Goal: Use online tool/utility: Utilize a website feature to perform a specific function

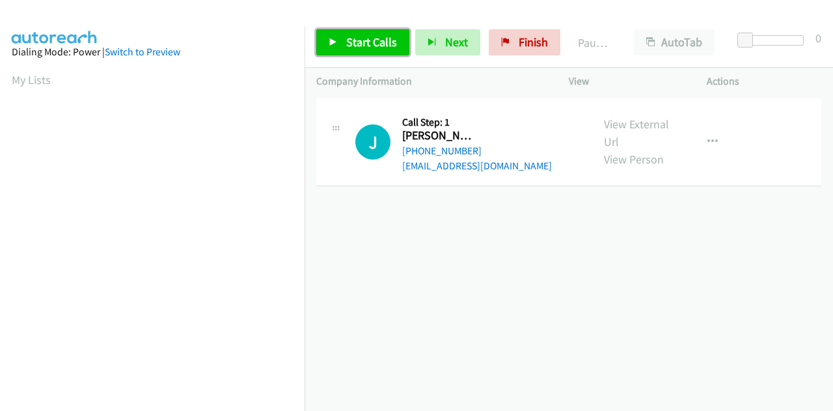
click at [368, 46] on span "Start Calls" at bounding box center [371, 41] width 51 height 15
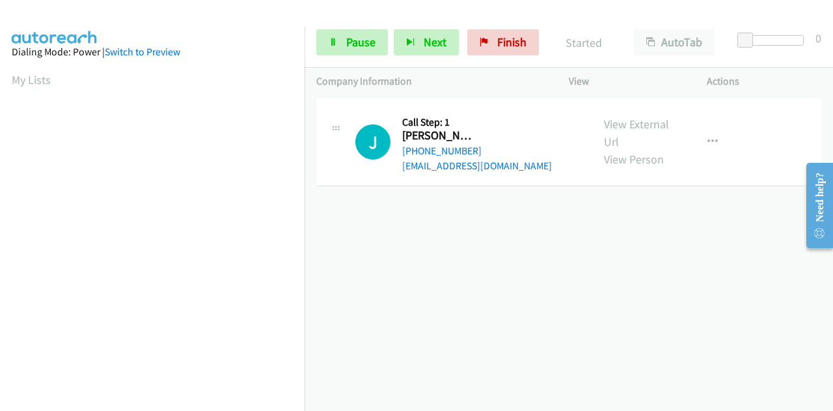
click at [372, 266] on div "[PHONE_NUMBER] Call failed - Please reload the list and try again The Callbar F…" at bounding box center [569, 253] width 528 height 316
click at [341, 44] on link "Pause" at bounding box center [352, 42] width 72 height 26
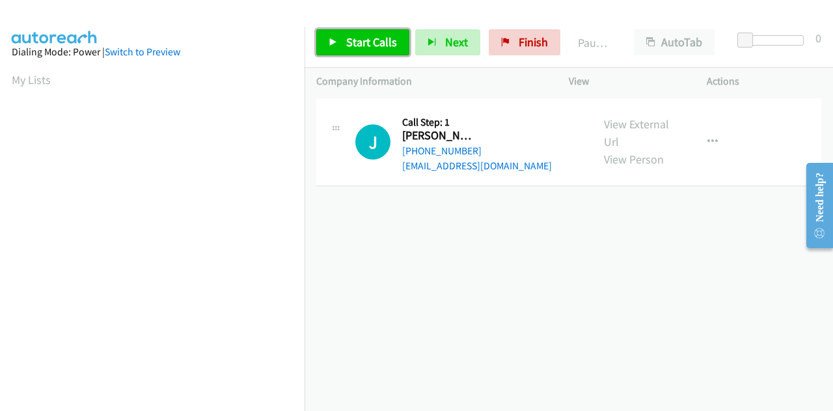
click at [338, 39] on link "Start Calls" at bounding box center [362, 42] width 93 height 26
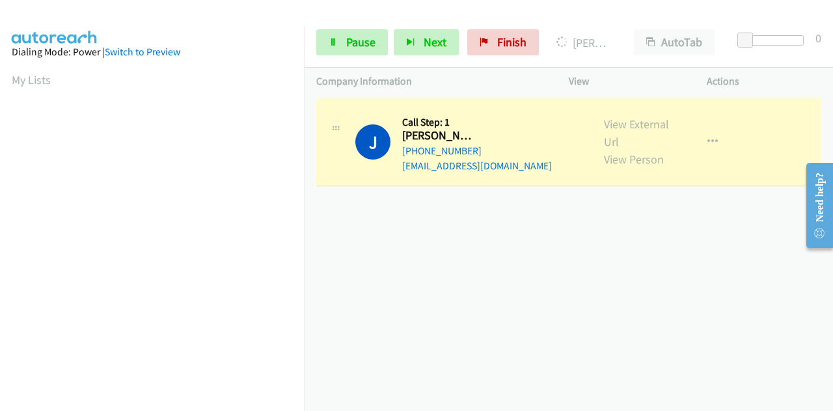
scroll to position [319, 0]
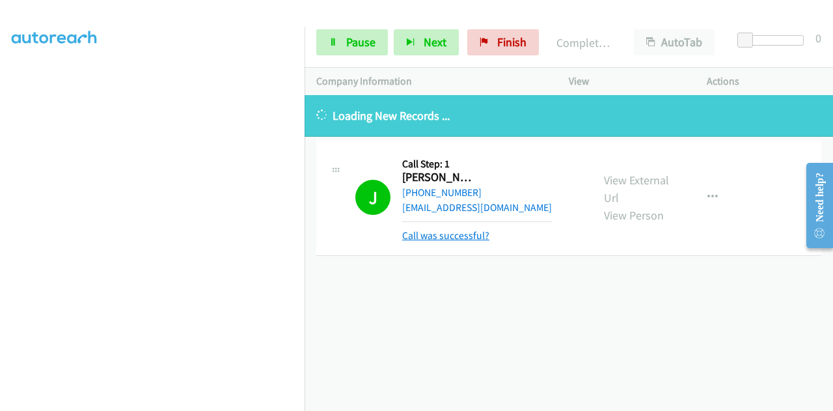
click at [449, 238] on link "Call was successful?" at bounding box center [445, 235] width 87 height 12
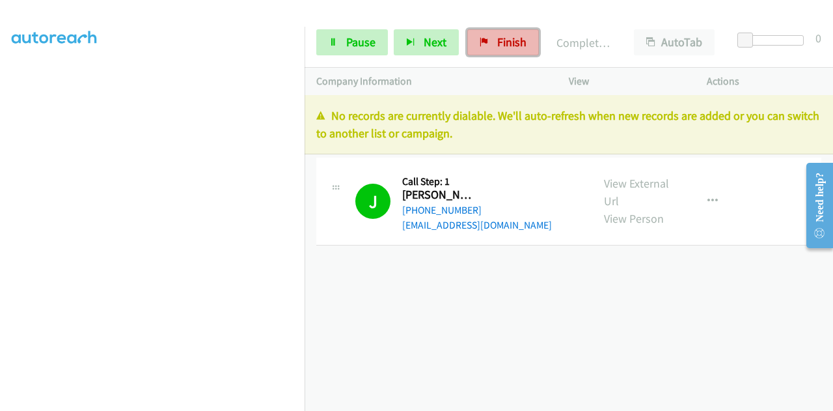
click at [508, 49] on link "Finish" at bounding box center [503, 42] width 72 height 26
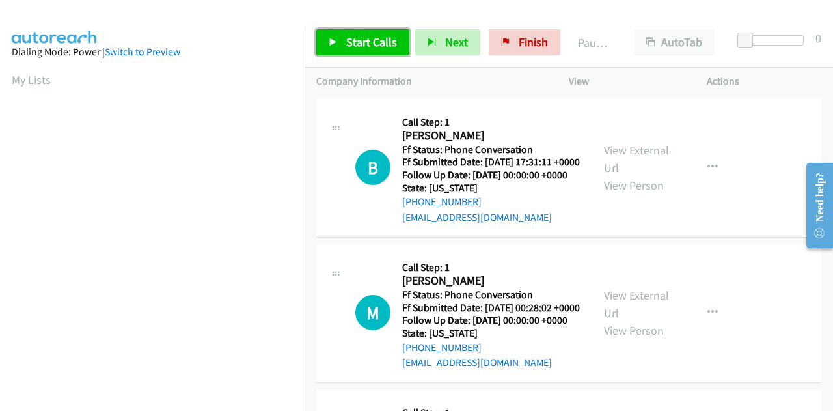
click at [355, 40] on span "Start Calls" at bounding box center [371, 41] width 51 height 15
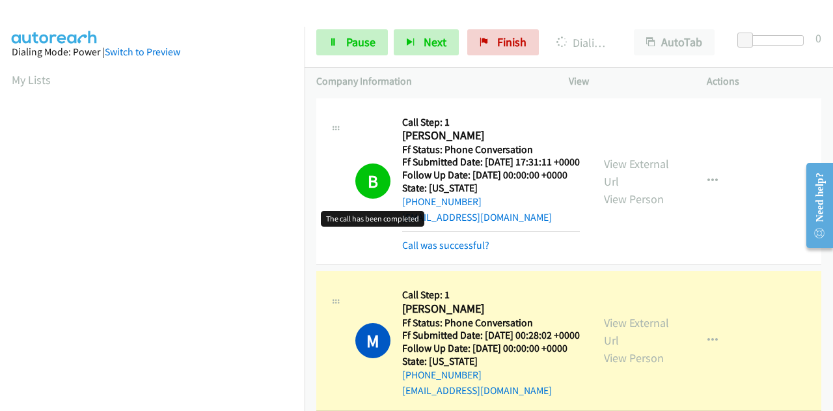
scroll to position [319, 0]
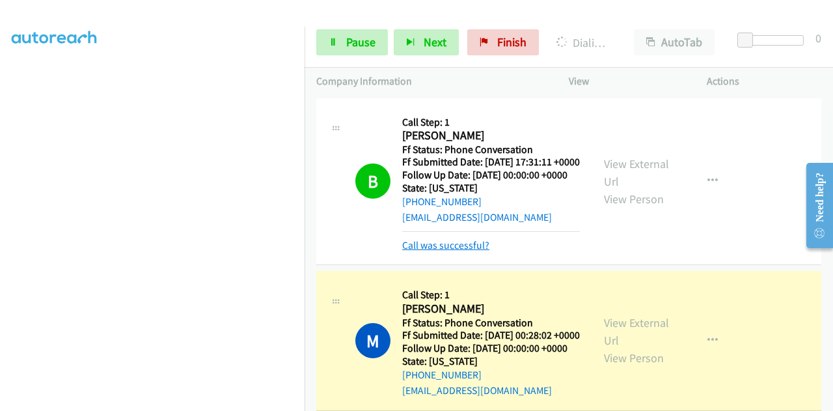
click at [480, 251] on link "Call was successful?" at bounding box center [445, 245] width 87 height 12
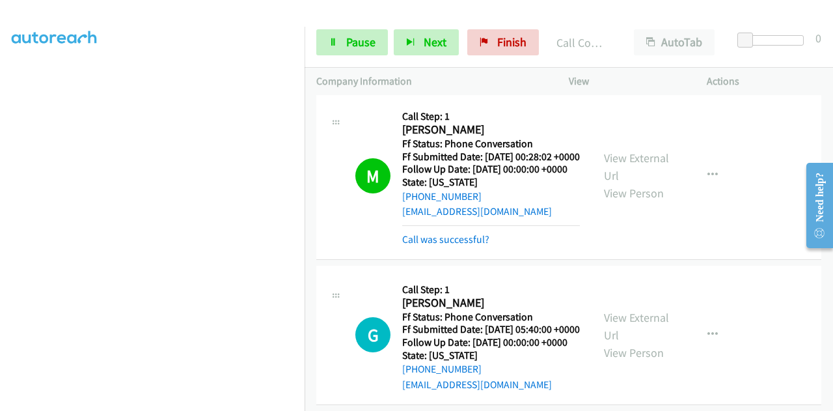
scroll to position [195, 0]
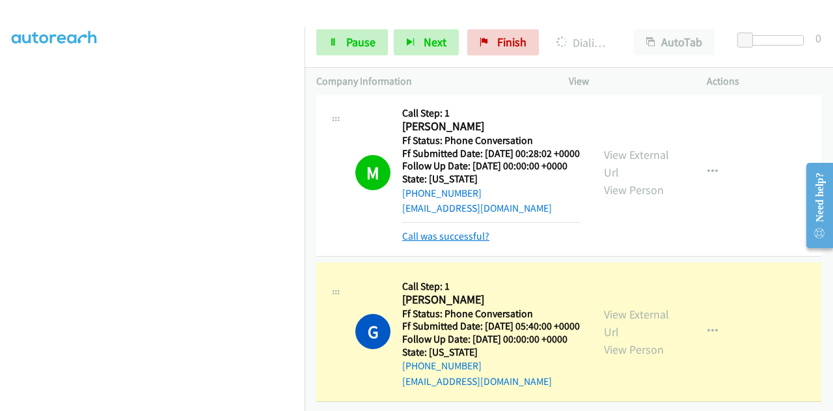
click at [462, 230] on link "Call was successful?" at bounding box center [445, 236] width 87 height 12
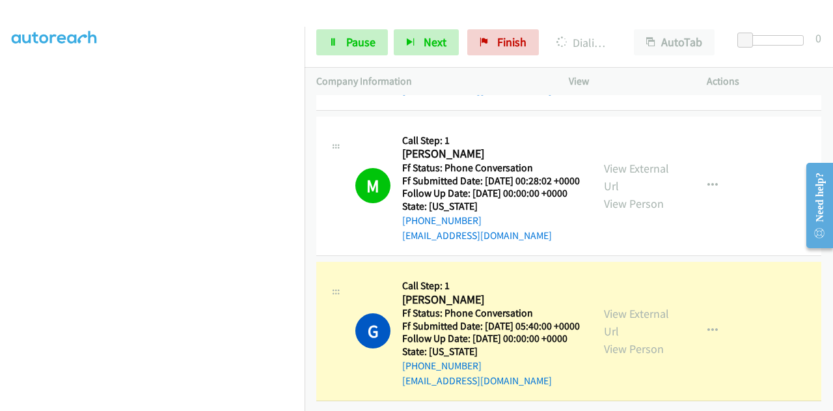
scroll to position [212, 0]
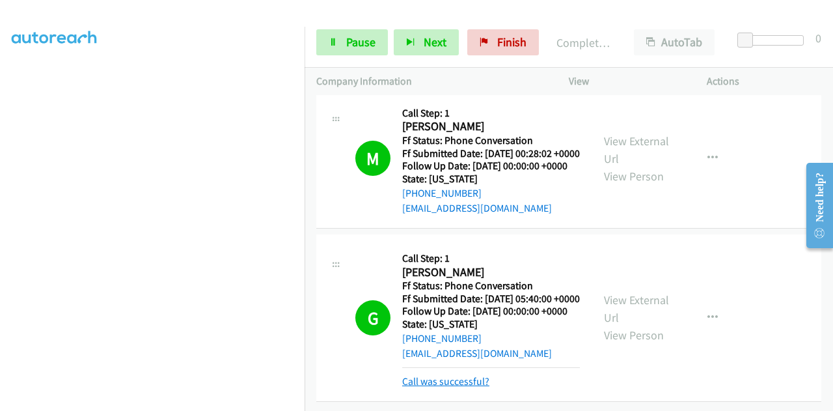
click at [466, 375] on link "Call was successful?" at bounding box center [445, 381] width 87 height 12
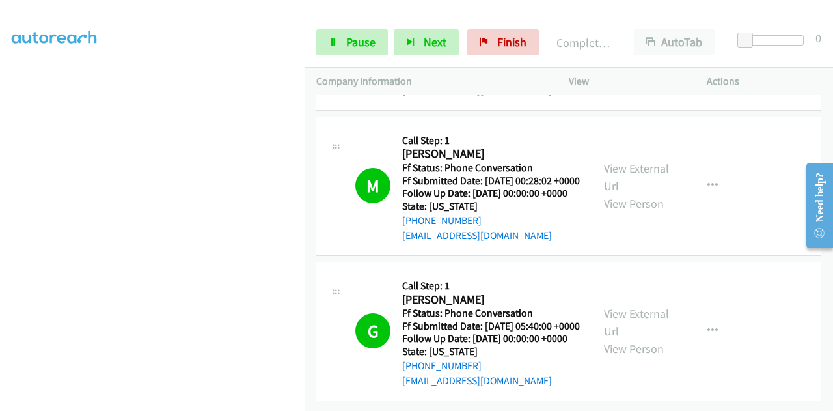
scroll to position [0, 0]
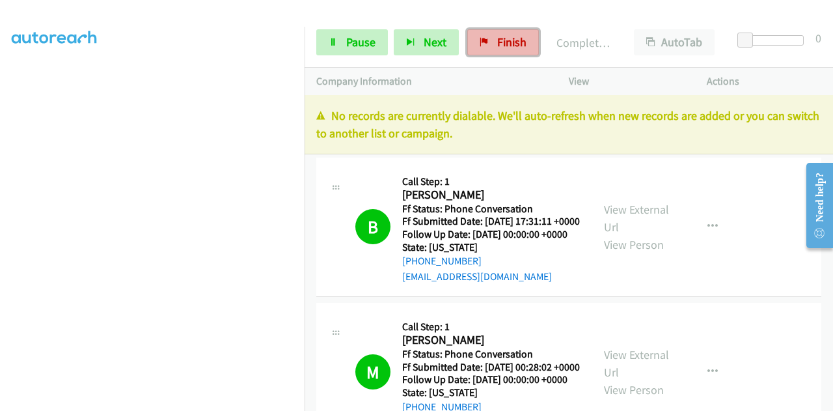
click at [488, 37] on link "Finish" at bounding box center [503, 42] width 72 height 26
